Goal: Information Seeking & Learning: Learn about a topic

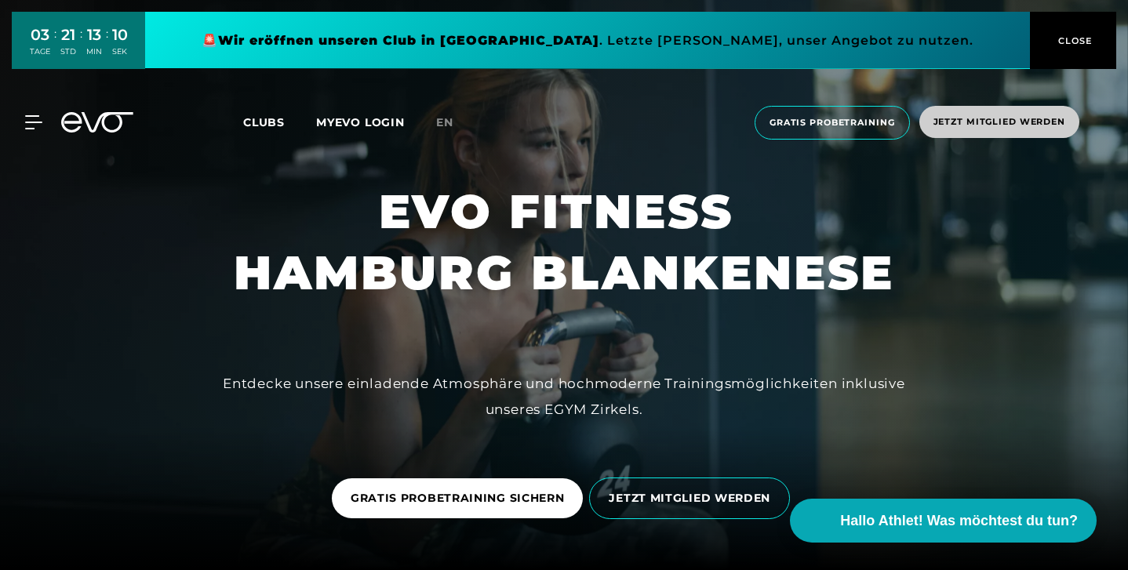
click at [984, 117] on span "Jetzt Mitglied werden" at bounding box center [1000, 121] width 132 height 13
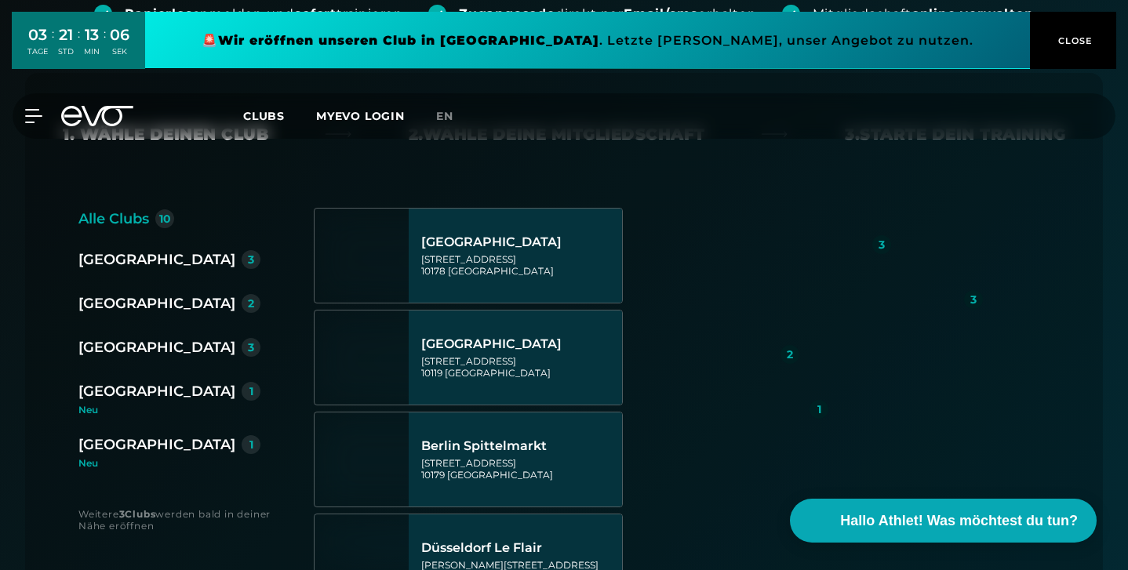
scroll to position [340, 0]
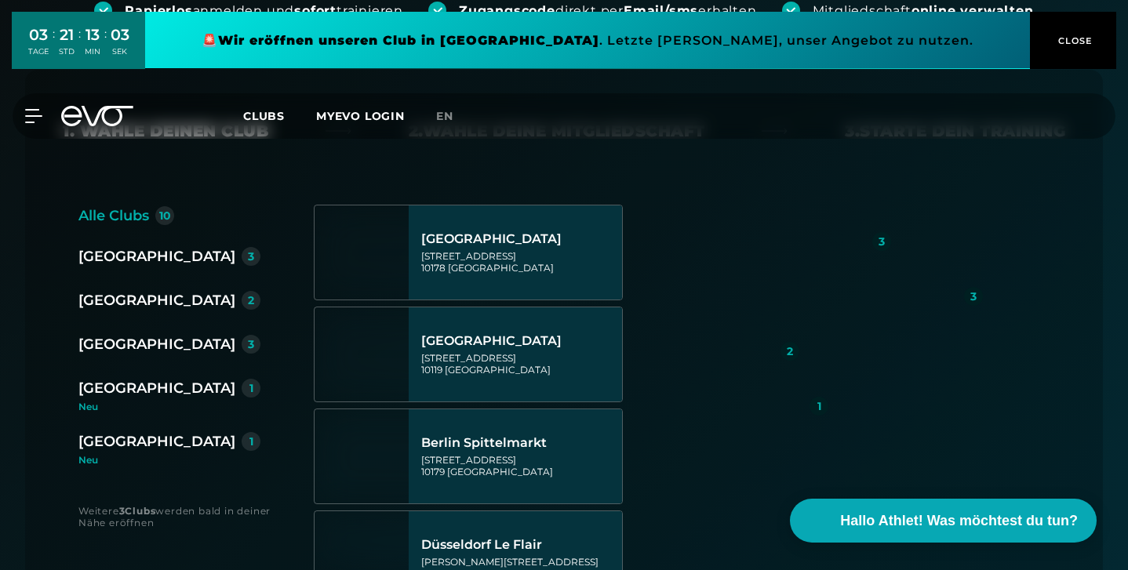
click at [135, 348] on div "[GEOGRAPHIC_DATA]" at bounding box center [156, 344] width 157 height 22
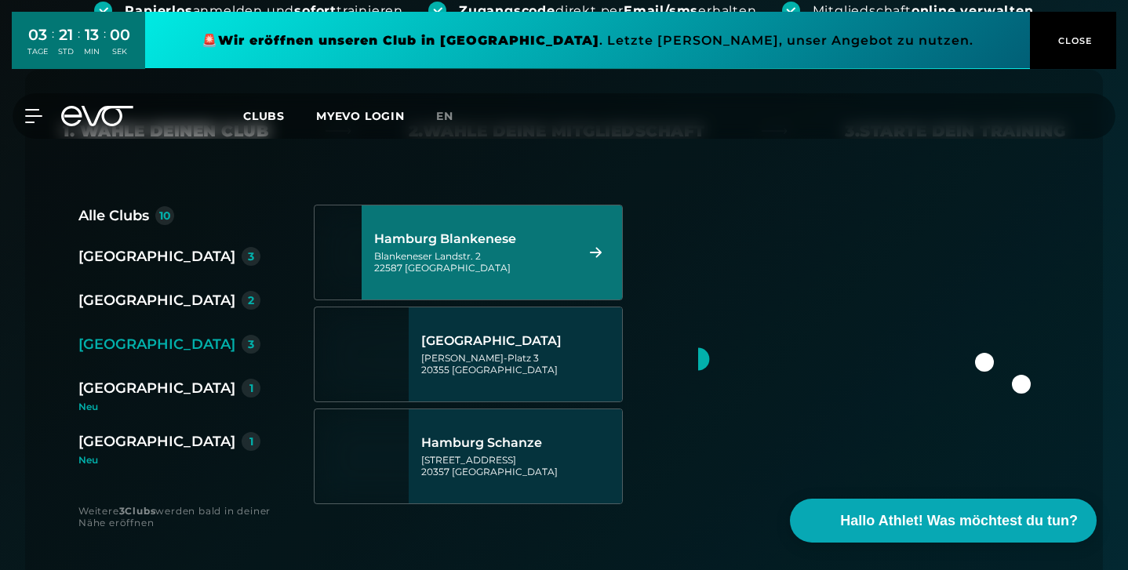
click at [505, 261] on div "Blankeneser Landstr. 2 22587 [GEOGRAPHIC_DATA]" at bounding box center [472, 262] width 196 height 24
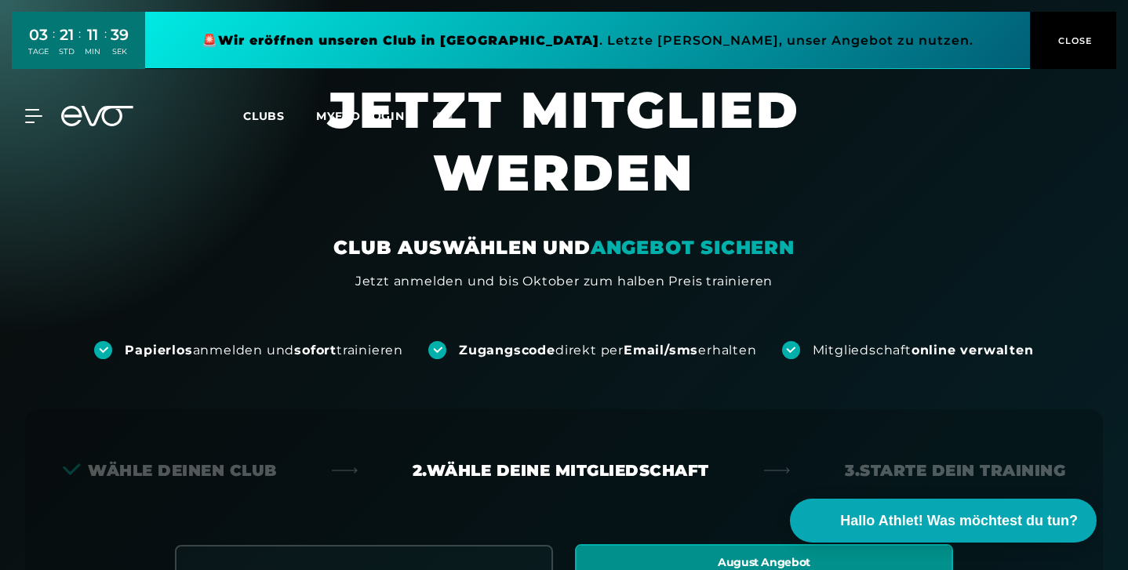
scroll to position [0, 0]
click at [278, 124] on div "MyEVO Login Über EVO Mitgliedschaften Probetraining TAGESPASS EVO Studios [GEOG…" at bounding box center [564, 116] width 1122 height 46
click at [275, 120] on span "Clubs" at bounding box center [264, 116] width 42 height 14
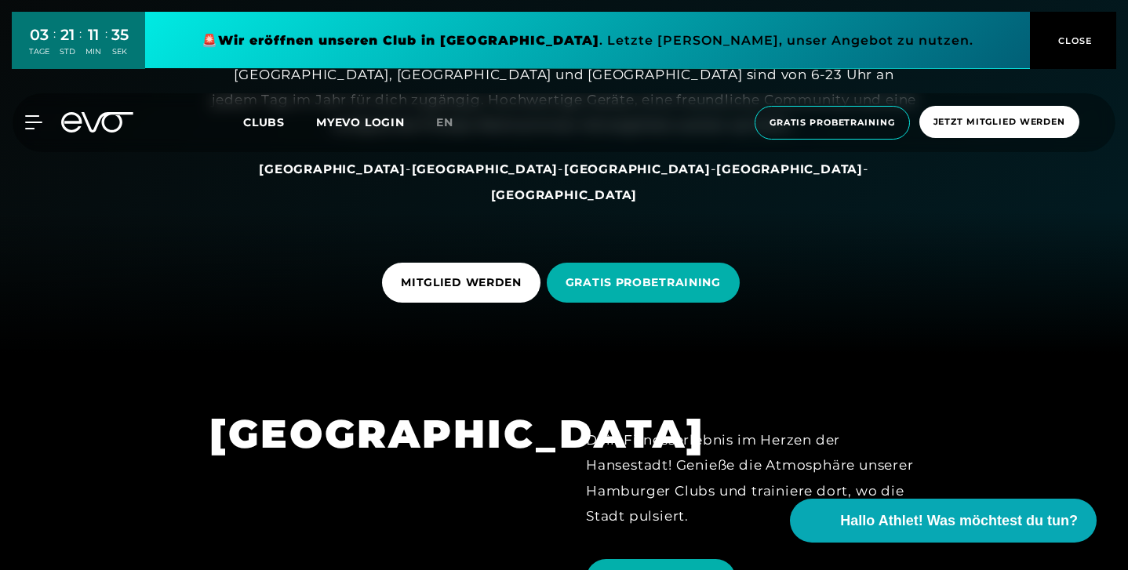
scroll to position [205, 0]
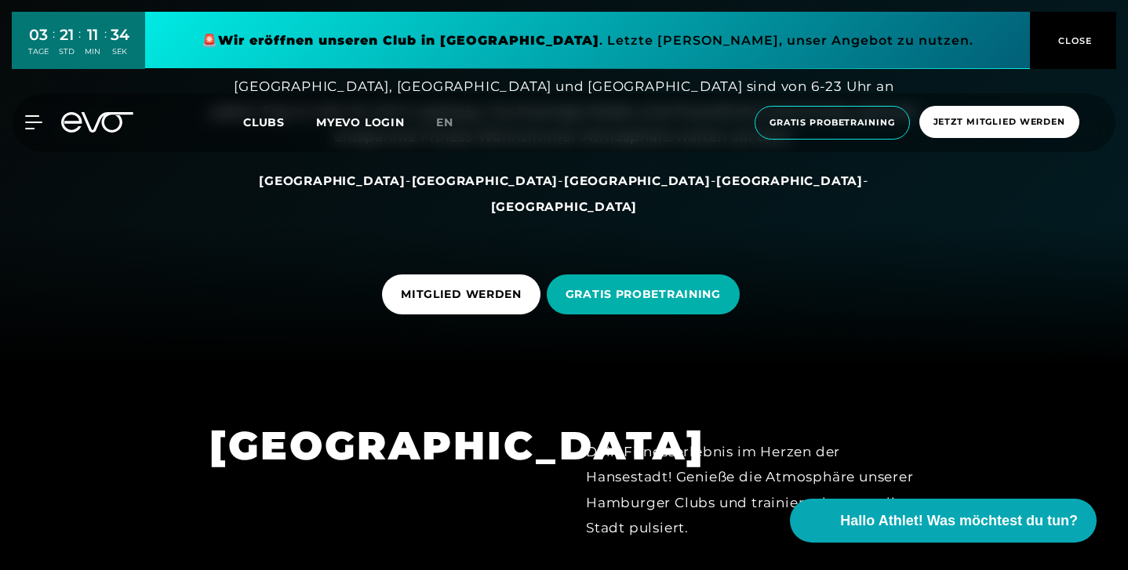
click at [716, 188] on span "[GEOGRAPHIC_DATA]" at bounding box center [789, 180] width 147 height 15
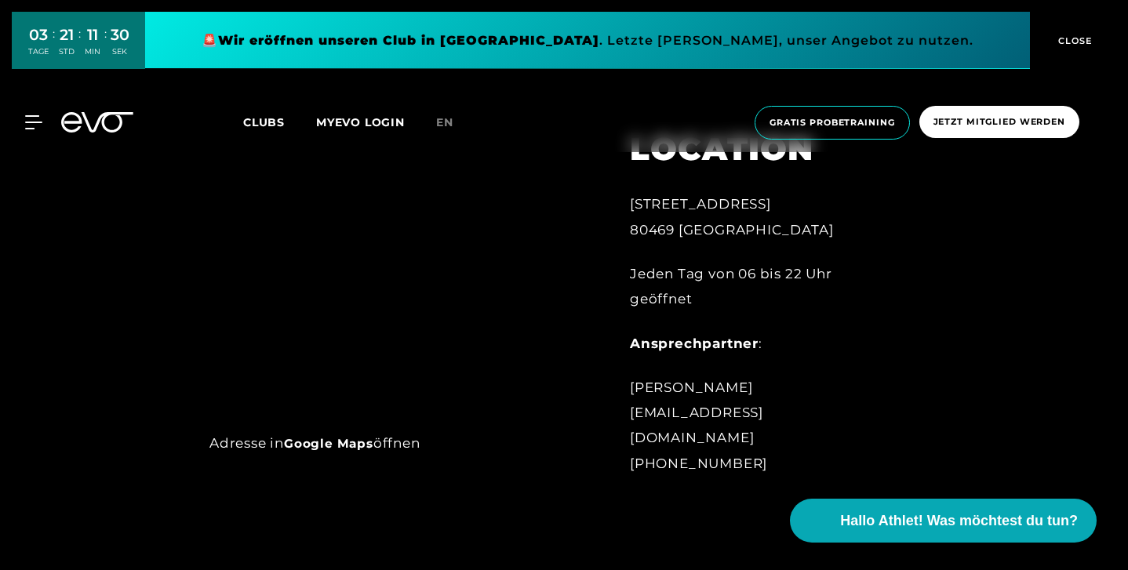
scroll to position [688, 0]
click at [341, 446] on link "Google Maps" at bounding box center [328, 444] width 89 height 15
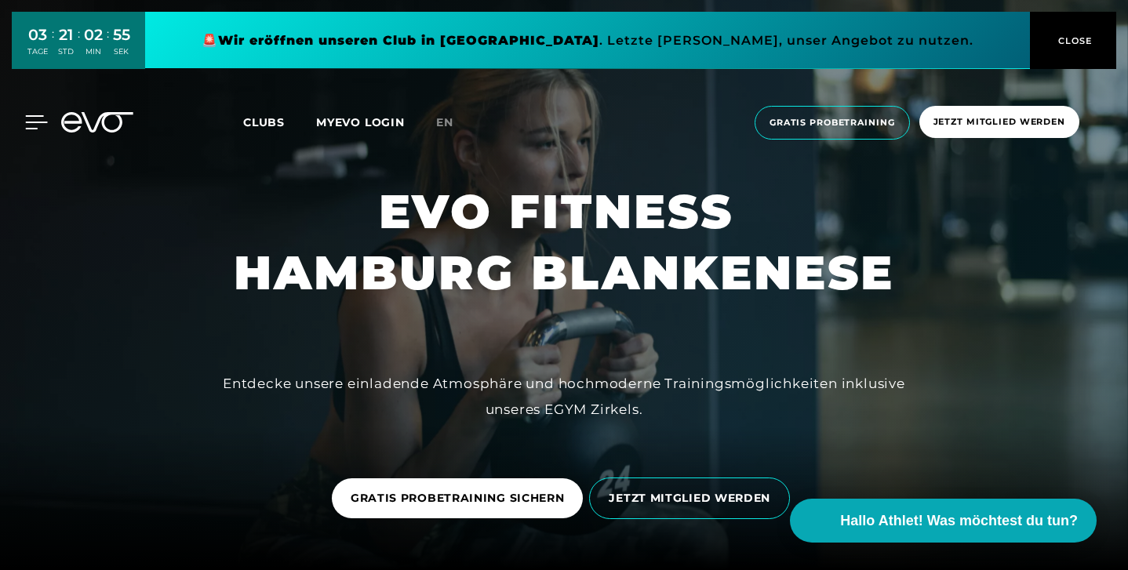
click at [36, 123] on icon at bounding box center [36, 122] width 23 height 14
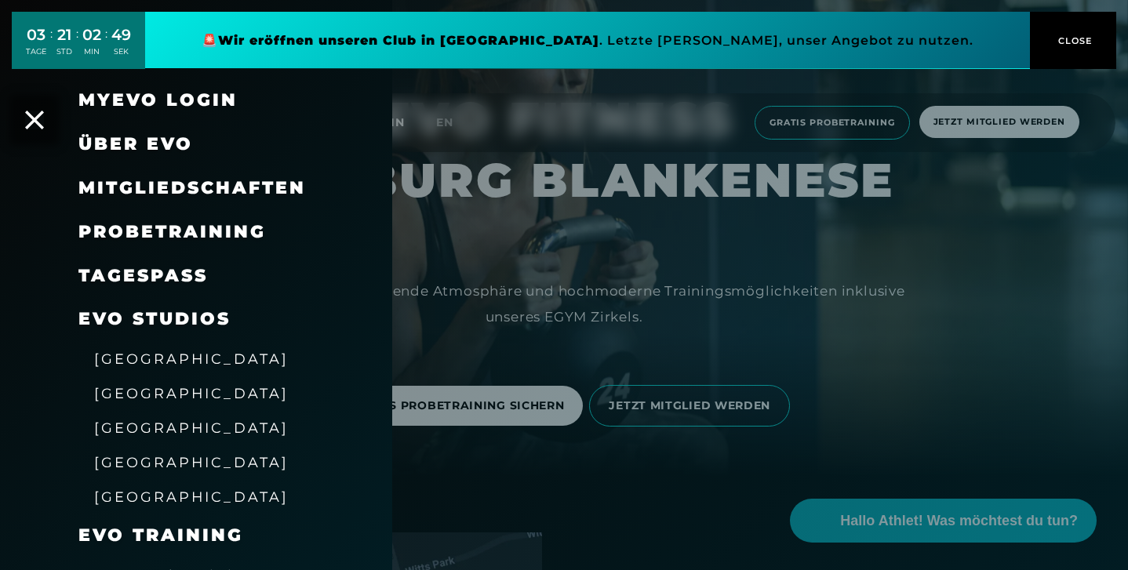
click at [449, 313] on div at bounding box center [564, 285] width 1128 height 570
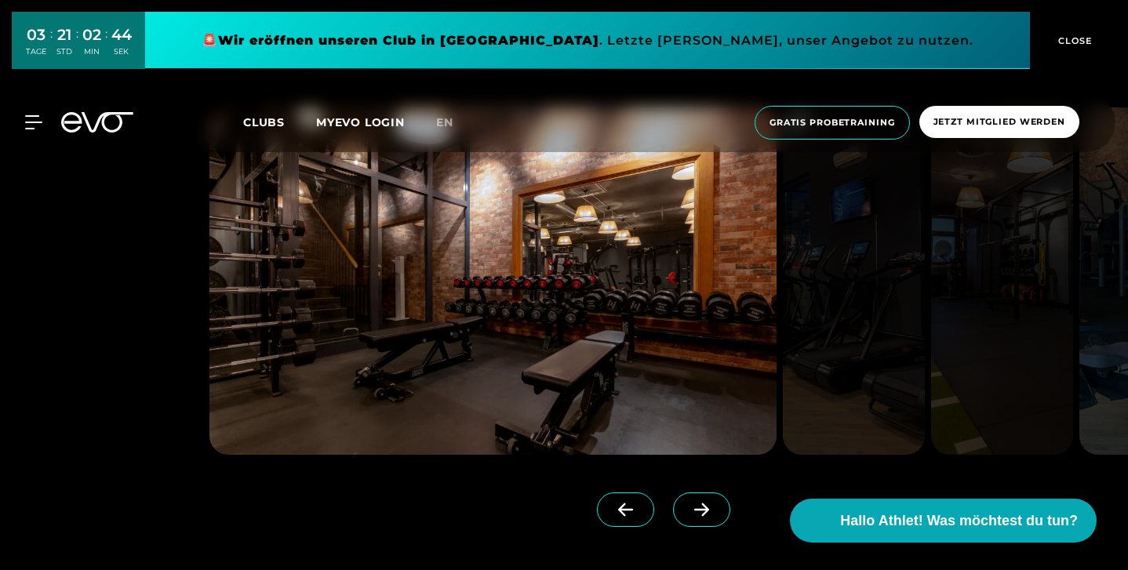
scroll to position [1221, 0]
click at [710, 504] on icon at bounding box center [701, 508] width 27 height 14
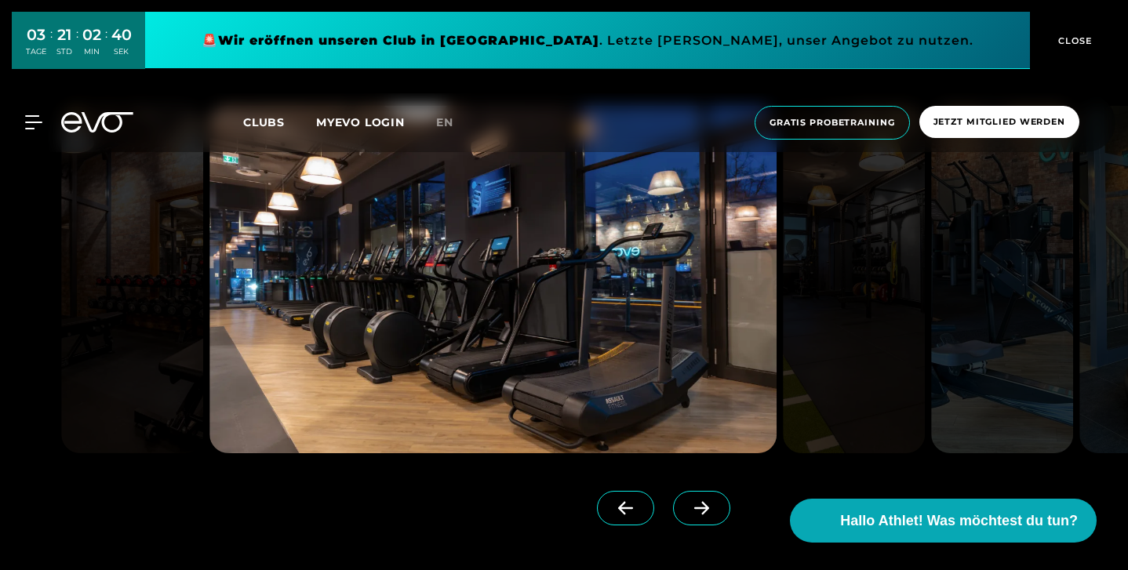
click at [711, 503] on icon at bounding box center [701, 508] width 27 height 14
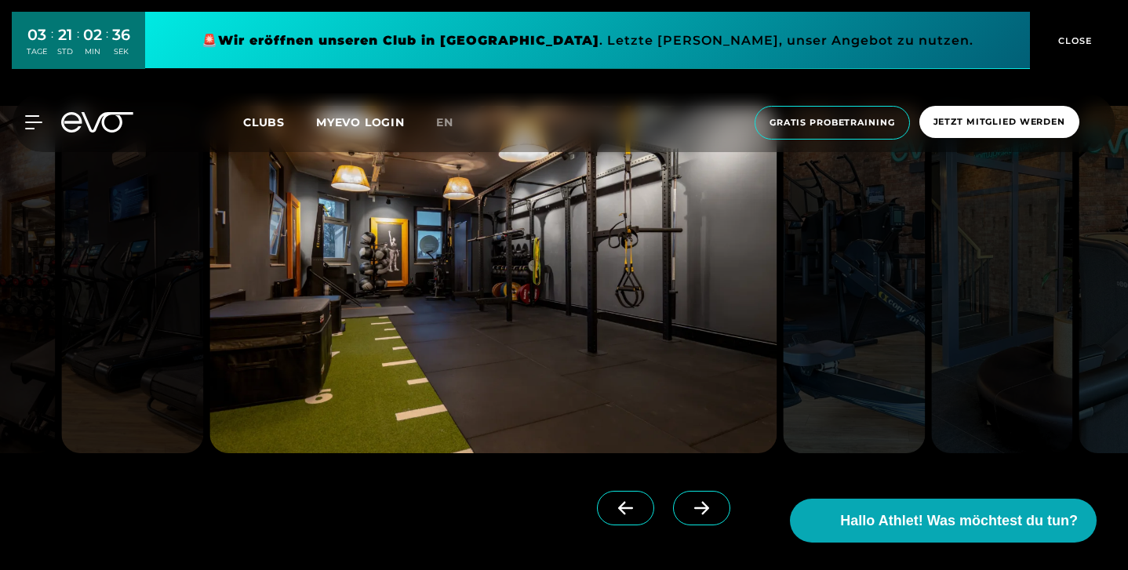
click at [710, 503] on icon at bounding box center [701, 508] width 27 height 14
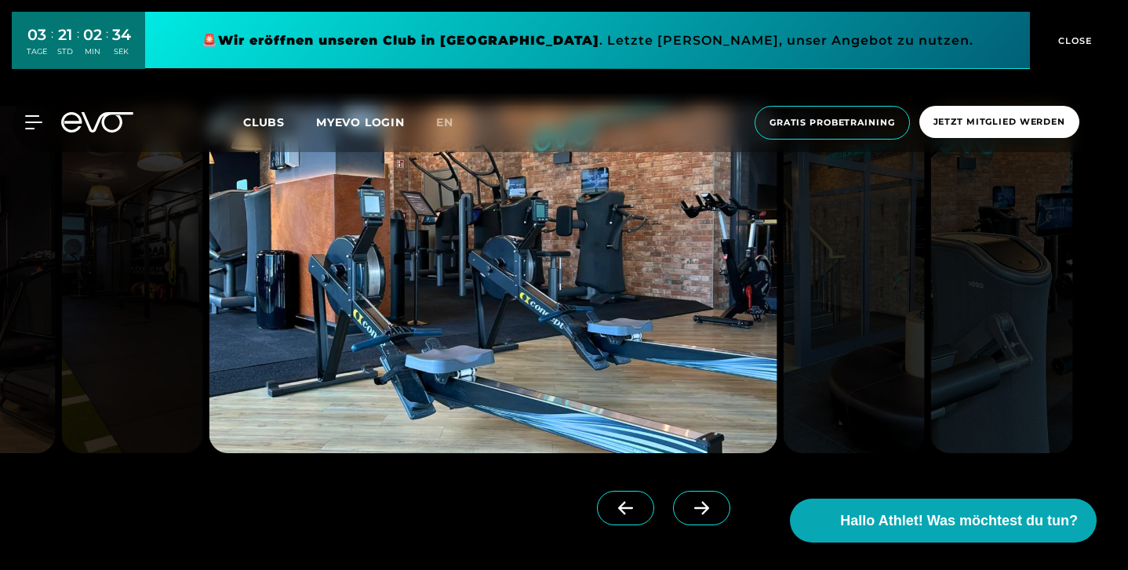
click at [710, 503] on icon at bounding box center [701, 508] width 27 height 14
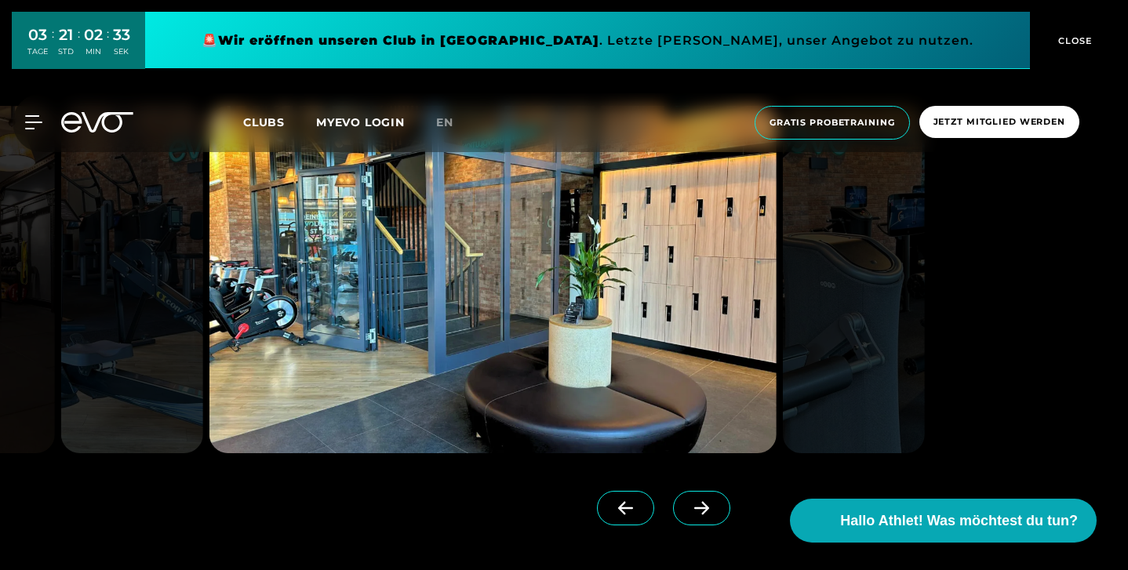
click at [710, 503] on icon at bounding box center [701, 508] width 27 height 14
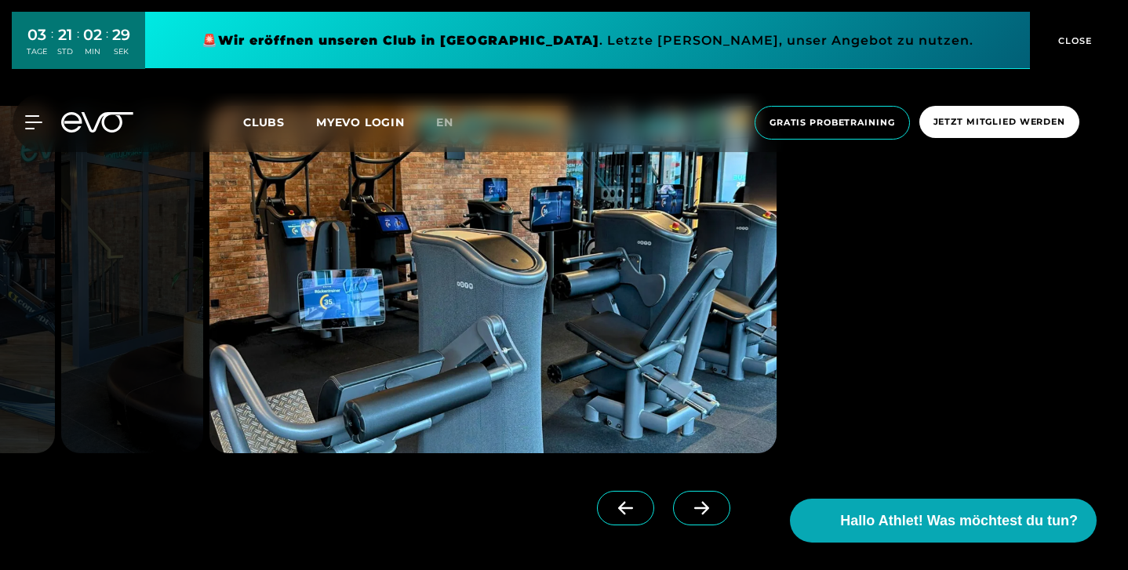
click at [710, 505] on icon at bounding box center [701, 508] width 27 height 14
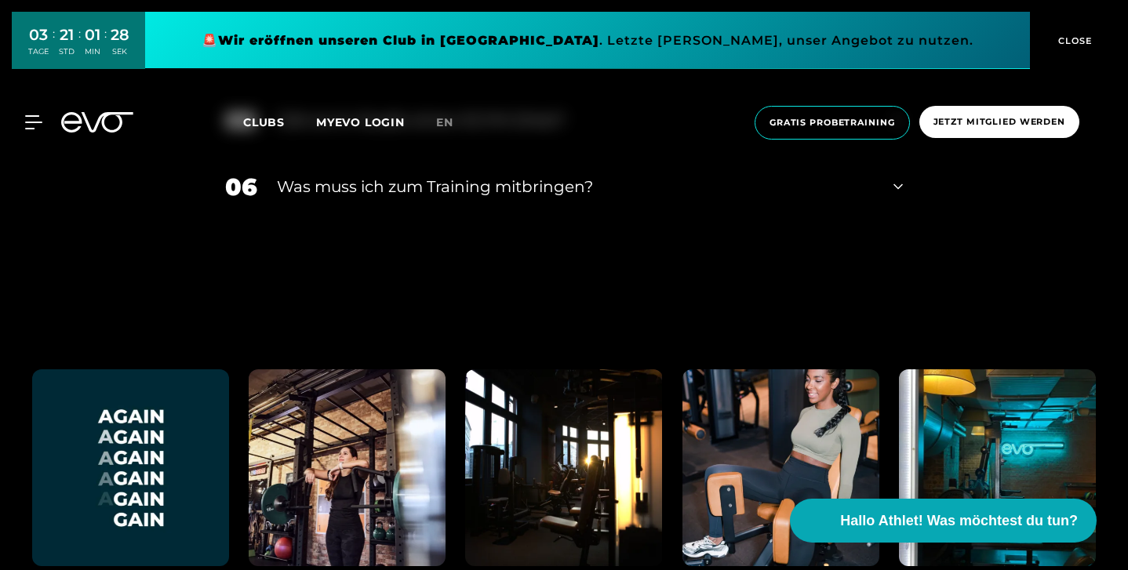
scroll to position [5190, 0]
click at [564, 199] on div "Was muss ich zum Training mitbringen?" at bounding box center [575, 188] width 597 height 24
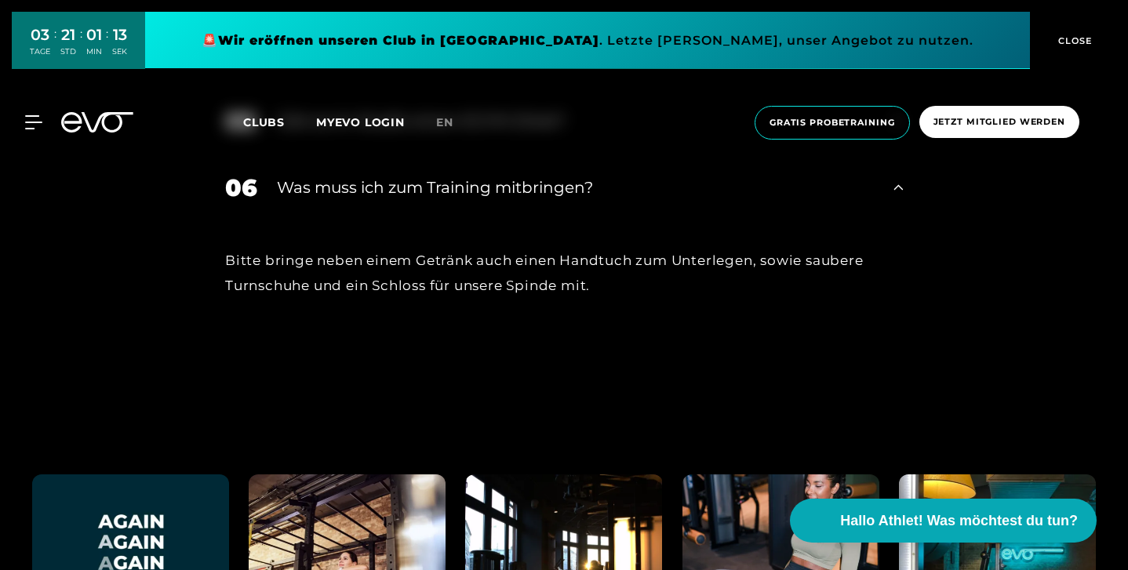
click at [554, 199] on div "Was muss ich zum Training mitbringen?" at bounding box center [575, 188] width 597 height 24
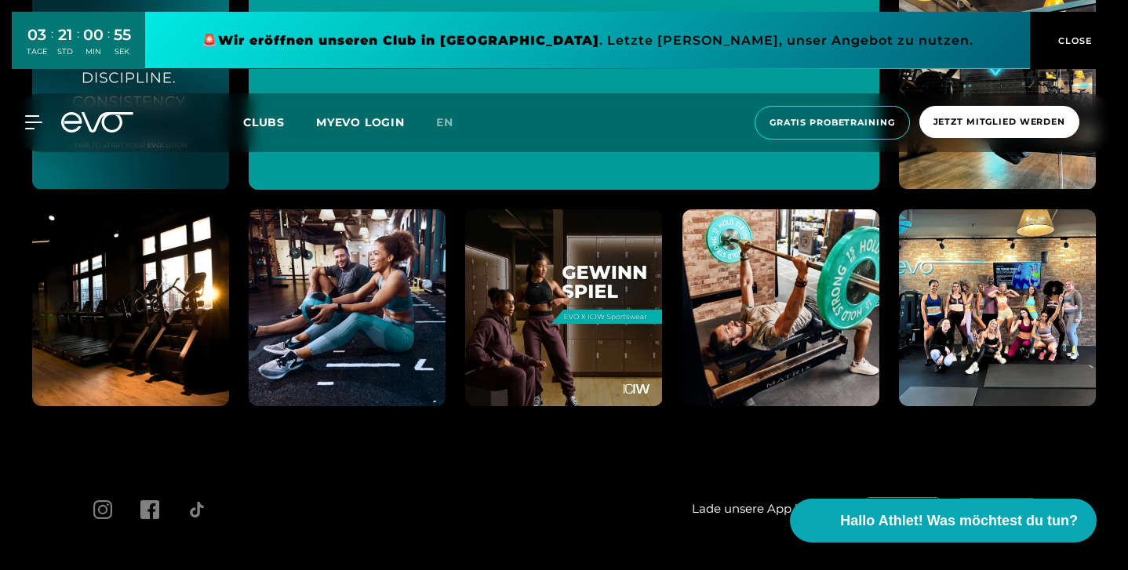
scroll to position [6005, 0]
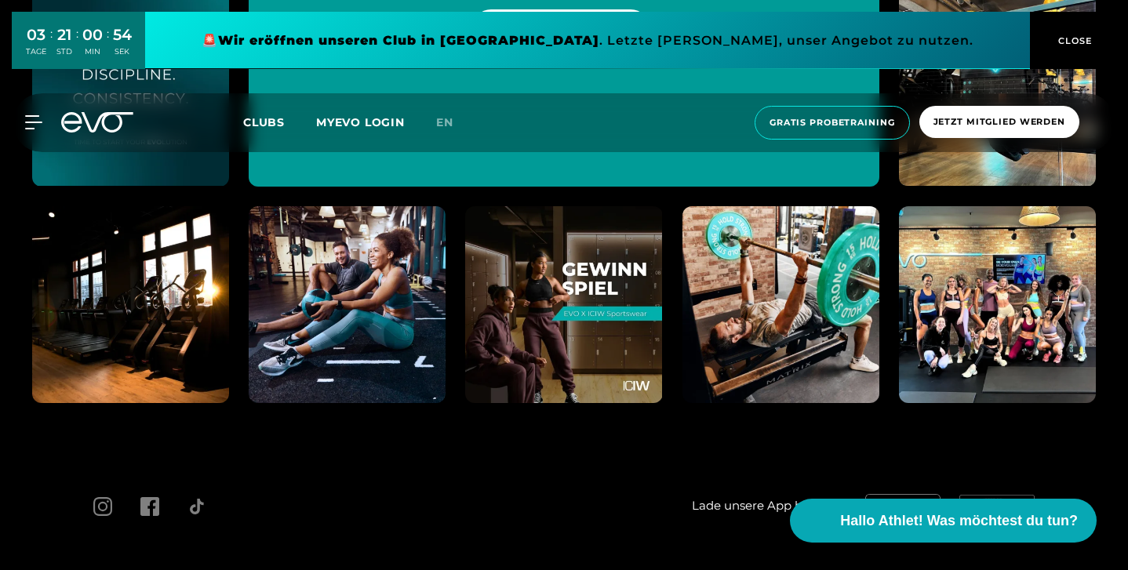
click at [1028, 320] on img at bounding box center [997, 304] width 217 height 217
